Goal: Information Seeking & Learning: Learn about a topic

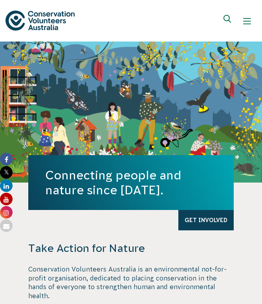
click at [248, 19] on div "Show mobile navigation menu" at bounding box center [247, 21] width 8 height 8
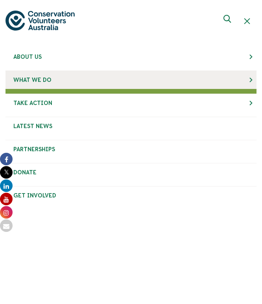
click at [51, 81] on link "What We Do" at bounding box center [130, 80] width 251 height 18
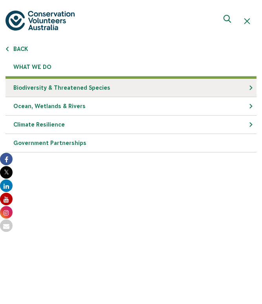
click at [47, 91] on link "Biodiversity & Threatened Species" at bounding box center [130, 88] width 251 height 18
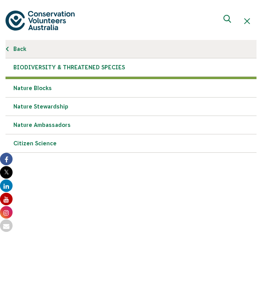
click at [11, 47] on link "Back" at bounding box center [130, 49] width 251 height 18
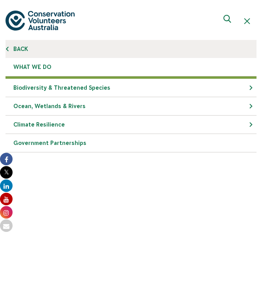
click at [11, 52] on link "Back" at bounding box center [130, 49] width 251 height 18
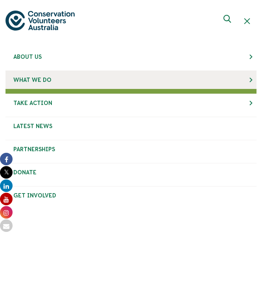
click at [43, 84] on link "What We Do" at bounding box center [130, 80] width 251 height 18
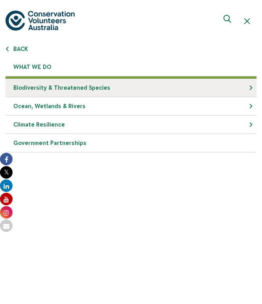
click at [51, 88] on link "Biodiversity & Threatened Species" at bounding box center [130, 88] width 251 height 18
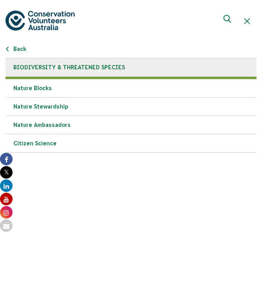
click at [79, 71] on link "Biodiversity & Threatened Species" at bounding box center [130, 67] width 251 height 18
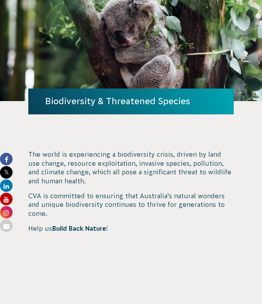
scroll to position [49, 0]
